Goal: Task Accomplishment & Management: Use online tool/utility

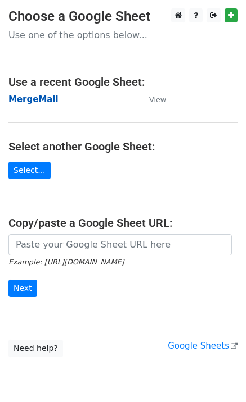
click at [34, 101] on strong "MergeMail" at bounding box center [33, 99] width 50 height 10
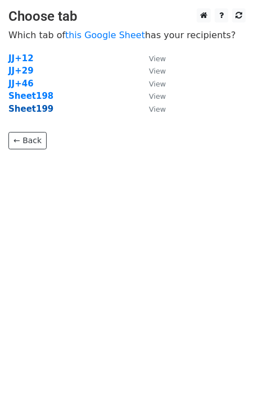
click at [33, 113] on strong "Sheet199" at bounding box center [30, 109] width 45 height 10
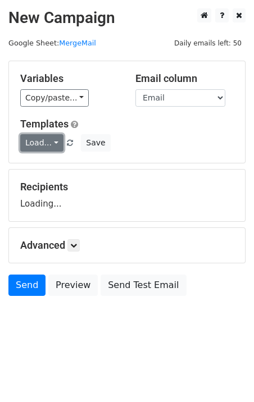
click at [40, 146] on link "Load..." at bounding box center [41, 142] width 43 height 17
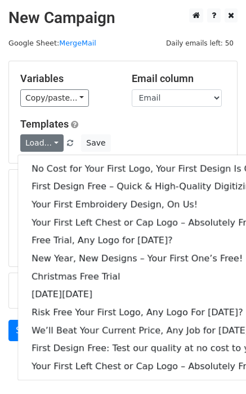
click at [52, 172] on link "No Cost for Your First Logo, Your First Design Is On Us!" at bounding box center [153, 169] width 270 height 18
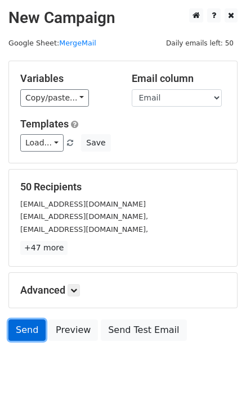
click at [16, 327] on link "Send" at bounding box center [26, 330] width 37 height 21
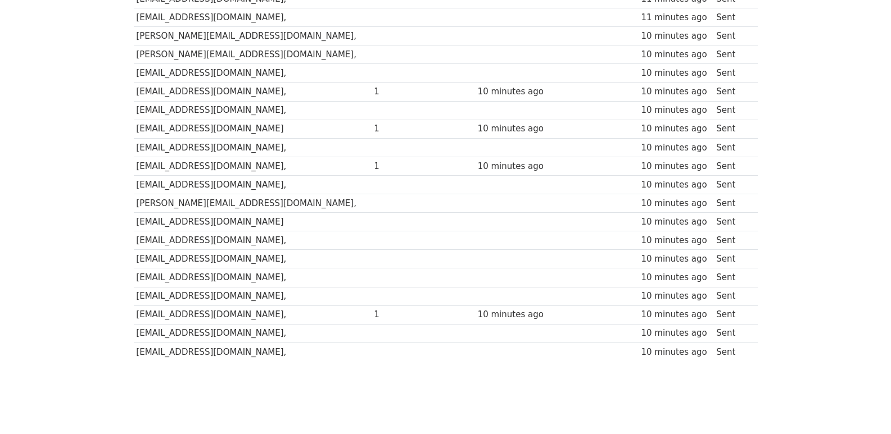
scroll to position [782, 0]
